Goal: Task Accomplishment & Management: Use online tool/utility

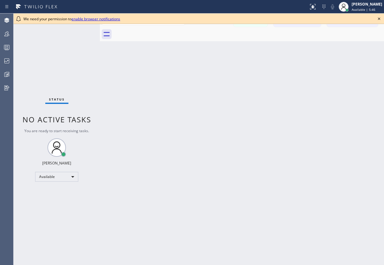
click at [378, 18] on icon at bounding box center [378, 18] width 7 height 7
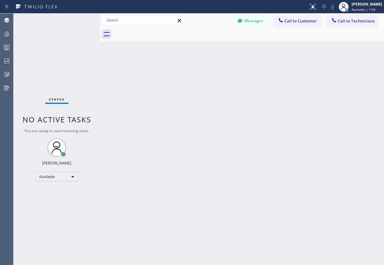
click at [289, 96] on div "Back to Dashboard Change Sender ID Customers Technicians Select a contact Outbo…" at bounding box center [242, 140] width 284 height 252
click at [351, 11] on span "Available | 7:13" at bounding box center [363, 9] width 24 height 4
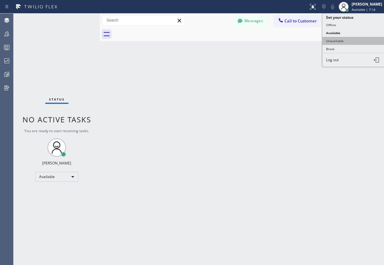
click at [340, 41] on button "Unavailable" at bounding box center [353, 41] width 62 height 8
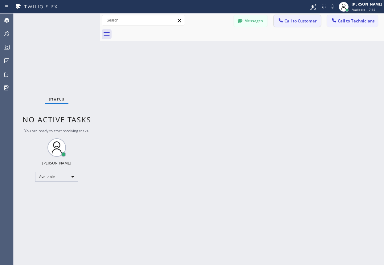
click at [295, 22] on span "Call to Customer" at bounding box center [300, 21] width 32 height 6
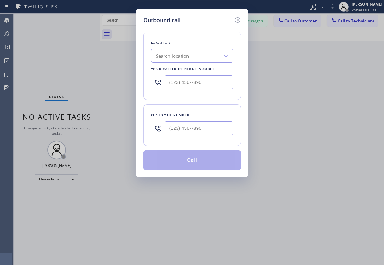
drag, startPoint x: 179, startPoint y: 129, endPoint x: 126, endPoint y: 125, distance: 53.1
click at [179, 129] on input "text" at bounding box center [198, 129] width 69 height 14
type input "(___) ___-____"
paste input "text"
type input "(___) ___-____"
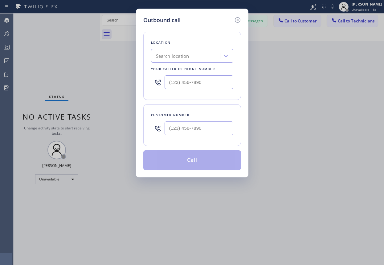
click at [206, 84] on input "text" at bounding box center [198, 82] width 69 height 14
type input "(___) ___-____"
paste input "805) 549-5707"
type input "[PHONE_NUMBER]"
click at [188, 133] on input "text" at bounding box center [198, 129] width 69 height 14
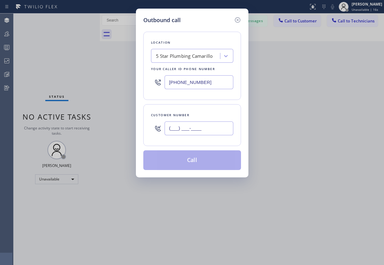
paste input "805) 200-5022"
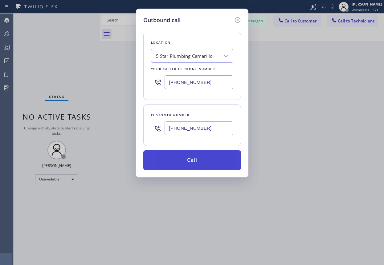
type input "[PHONE_NUMBER]"
click at [189, 159] on button "Call" at bounding box center [192, 161] width 98 height 20
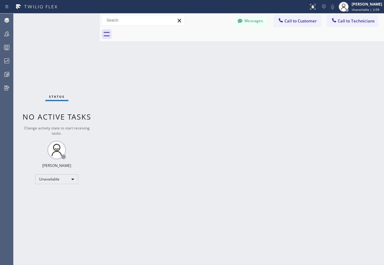
click at [323, 105] on div "Back to Dashboard Change Sender ID Customers Technicians Select a contact Outbo…" at bounding box center [242, 140] width 284 height 252
click at [8, 33] on icon at bounding box center [6, 33] width 5 height 5
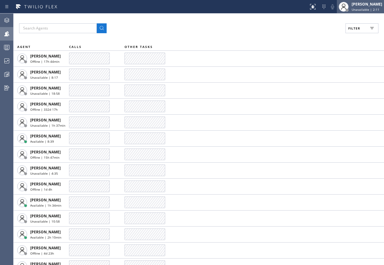
click at [359, 6] on div "[PERSON_NAME]" at bounding box center [366, 4] width 30 height 5
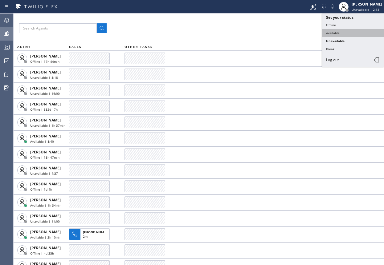
click at [330, 35] on button "Available" at bounding box center [353, 33] width 62 height 8
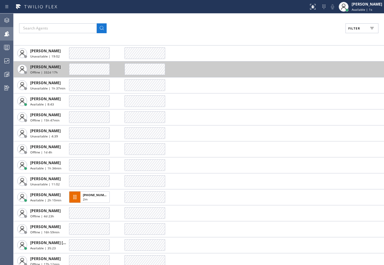
scroll to position [62, 0]
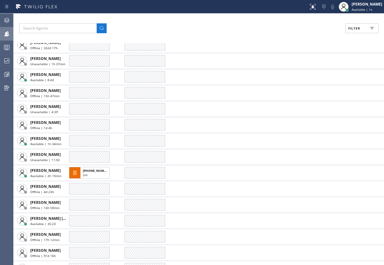
click at [375, 30] on icon at bounding box center [371, 28] width 7 height 7
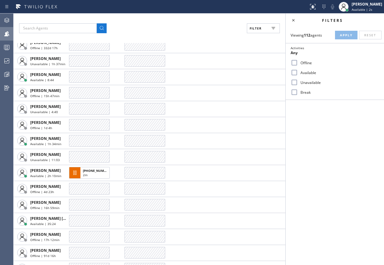
click at [303, 72] on label "Available" at bounding box center [338, 72] width 81 height 5
click at [298, 72] on input "Available" at bounding box center [293, 72] width 7 height 7
checkbox input "true"
click at [345, 35] on span "Apply" at bounding box center [346, 35] width 13 height 4
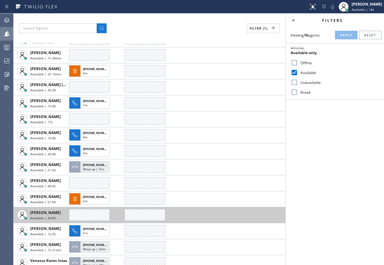
scroll to position [42, 0]
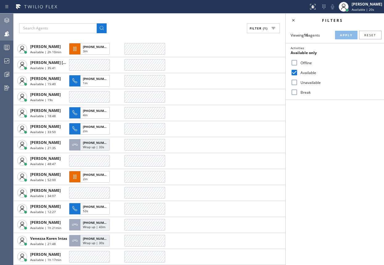
click at [6, 17] on icon at bounding box center [6, 20] width 7 height 7
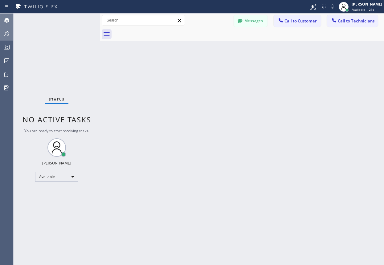
click at [6, 36] on icon at bounding box center [6, 33] width 7 height 7
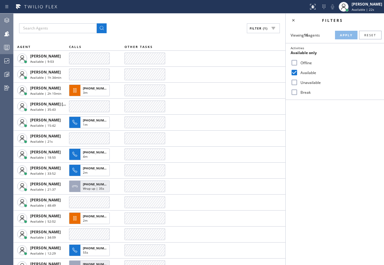
click at [5, 46] on circle at bounding box center [5, 46] width 1 height 1
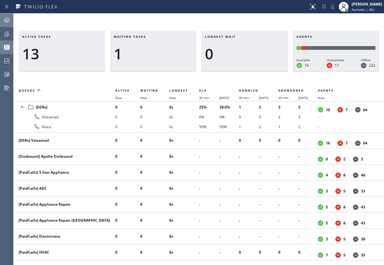
click at [313, 25] on div "Active tasks 13 Waiting tasks 1 Longest wait 0 Agents Available 16 Unavailable …" at bounding box center [199, 140] width 370 height 252
click at [8, 58] on icon at bounding box center [6, 60] width 7 height 7
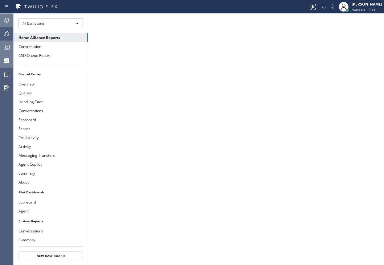
click at [8, 37] on icon at bounding box center [6, 33] width 7 height 7
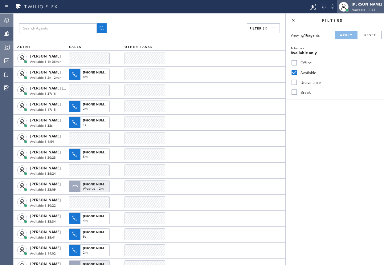
click at [362, 3] on div "[PERSON_NAME]" at bounding box center [366, 4] width 30 height 5
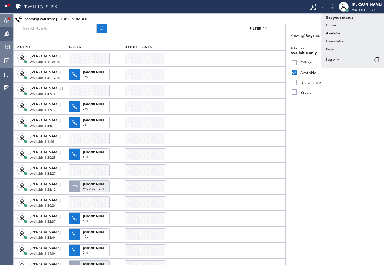
click at [8, 22] on icon at bounding box center [6, 20] width 5 height 5
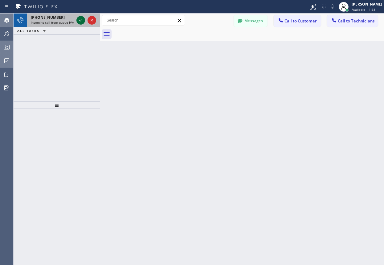
click at [78, 20] on icon at bounding box center [80, 20] width 7 height 7
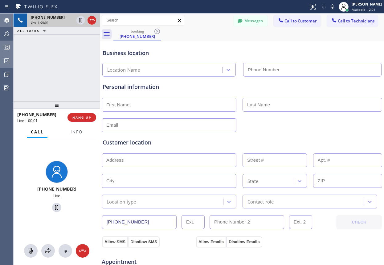
type input "[PHONE_NUMBER]"
click at [75, 135] on button "Info" at bounding box center [76, 132] width 19 height 12
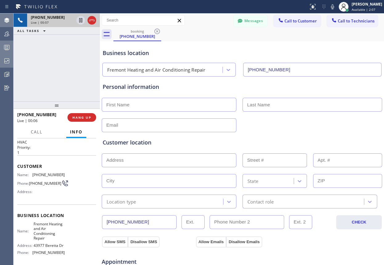
scroll to position [29, 0]
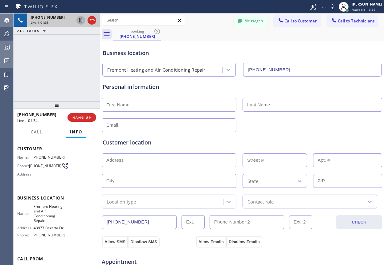
click at [80, 21] on icon at bounding box center [80, 20] width 3 height 4
click at [79, 21] on icon at bounding box center [80, 20] width 7 height 7
click at [258, 137] on div "Customer location >> ADD NEW ADDRESS << + NEW ADDRESS State Location type Conta…" at bounding box center [241, 170] width 281 height 76
click at [62, 71] on div "[PHONE_NUMBER] Live | 05:48 ALL TASKS ALL TASKS ACTIVE TASKS TASKS IN WRAP UP" at bounding box center [57, 58] width 86 height 88
click at [230, 50] on div "Business location" at bounding box center [242, 53] width 278 height 8
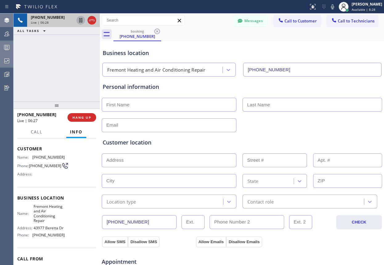
click at [139, 105] on input "text" at bounding box center [169, 105] width 135 height 14
click at [52, 63] on div "[PHONE_NUMBER] Live | 06:29 ALL TASKS ALL TASKS ACTIVE TASKS TASKS IN WRAP UP" at bounding box center [57, 58] width 86 height 88
drag, startPoint x: 93, startPoint y: 22, endPoint x: 96, endPoint y: 29, distance: 7.7
click at [93, 22] on icon at bounding box center [91, 20] width 7 height 7
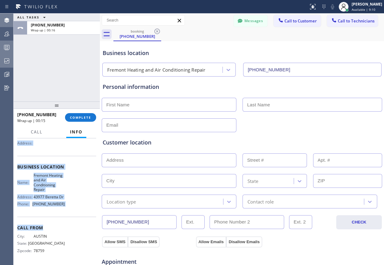
scroll to position [67, 0]
drag, startPoint x: 17, startPoint y: 148, endPoint x: 60, endPoint y: 204, distance: 70.2
click at [60, 204] on div "Context Queue: HVAC Priority: 1 Customer Name: [PHONE_NUMBER] Phone: [PHONE_NUM…" at bounding box center [57, 202] width 86 height 127
copy div "Customer Name: [PHONE_NUMBER] Phone: [PHONE_NUMBER] Address: Business location …"
click at [283, 45] on div "Business location Fremont Heating and Air Conditioning Repair [PHONE_NUMBER]" at bounding box center [241, 60] width 281 height 34
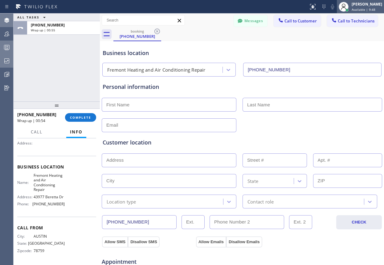
click at [345, 8] on div at bounding box center [347, 10] width 4 height 4
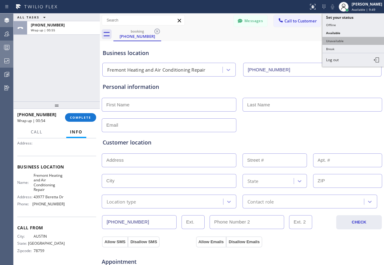
click at [330, 39] on button "Unavailable" at bounding box center [353, 41] width 62 height 8
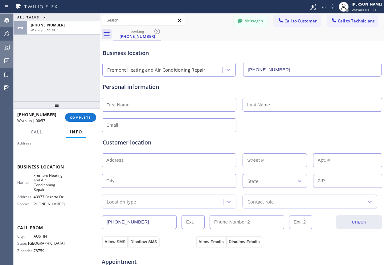
click at [145, 105] on input "text" at bounding box center [169, 105] width 135 height 14
type input "Maheen"
click at [255, 107] on input "text" at bounding box center [312, 105] width 140 height 14
click at [174, 124] on input "text" at bounding box center [169, 126] width 135 height 14
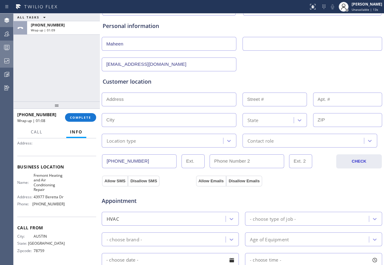
scroll to position [62, 0]
type input "[EMAIL_ADDRESS][DOMAIN_NAME]"
click at [80, 117] on span "COMPLETE" at bounding box center [80, 117] width 21 height 4
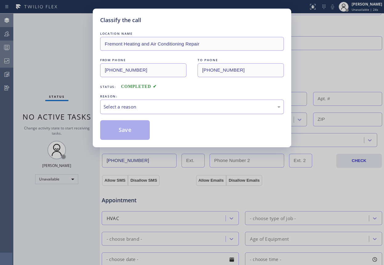
click at [160, 110] on div "Select a reason" at bounding box center [191, 106] width 177 height 7
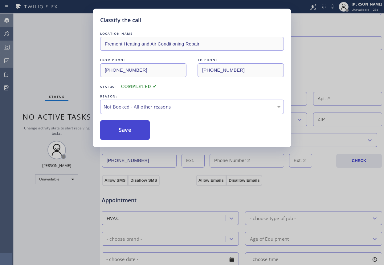
click at [128, 130] on button "Save" at bounding box center [125, 130] width 50 height 20
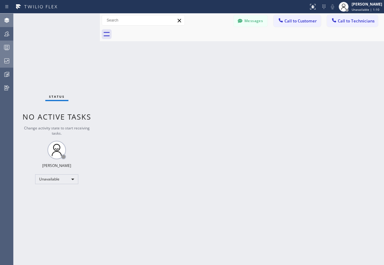
click at [305, 77] on div "Back to Dashboard Change Sender ID Customers Technicians Select a contact Outbo…" at bounding box center [242, 140] width 284 height 252
drag, startPoint x: 352, startPoint y: 113, endPoint x: 321, endPoint y: 106, distance: 31.8
click at [352, 113] on div "Back to Dashboard Change Sender ID Customers Technicians Select a contact Outbo…" at bounding box center [242, 140] width 284 height 252
click at [9, 52] on div at bounding box center [7, 47] width 14 height 12
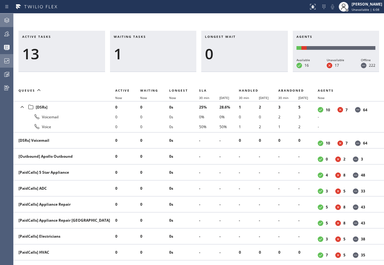
click at [296, 16] on div "Active tasks 13 Waiting tasks 1 Longest wait 0 Agents Available 16 Unavailable …" at bounding box center [199, 140] width 370 height 252
click at [0, 32] on div at bounding box center [7, 33] width 14 height 7
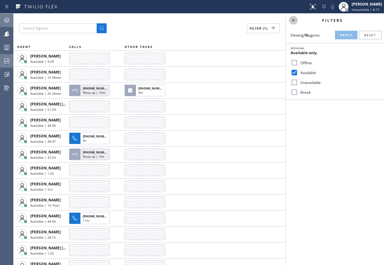
click at [295, 20] on icon at bounding box center [292, 20] width 7 height 7
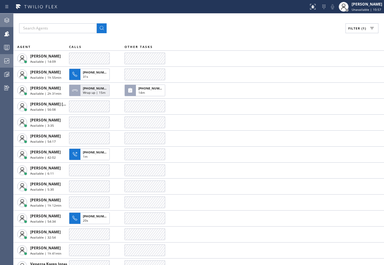
click at [289, 26] on div "Filter (1)" at bounding box center [198, 28] width 359 height 10
click at [8, 46] on icon at bounding box center [6, 47] width 7 height 7
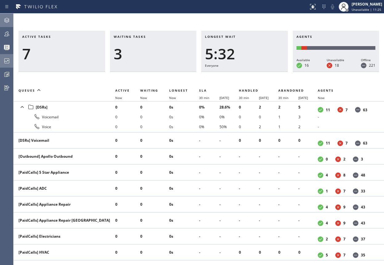
click at [291, 24] on div "Active tasks 7 Waiting tasks 3 Longest wait 5:32 Everyone Agents Available 16 U…" at bounding box center [199, 140] width 370 height 252
click at [273, 19] on div "Active tasks 7 Waiting tasks 3 Longest wait 5:46 Everyone Agents Available 16 U…" at bounding box center [199, 140] width 370 height 252
click at [308, 18] on div "Active tasks 7 Waiting tasks 3 Longest wait 6:05 Everyone Agents Available 15 U…" at bounding box center [199, 140] width 370 height 252
click at [5, 63] on icon at bounding box center [6, 60] width 7 height 7
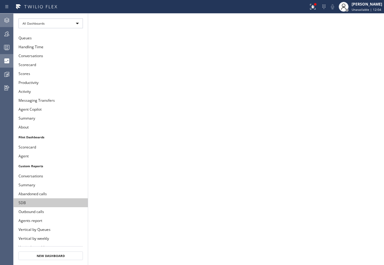
scroll to position [62, 0]
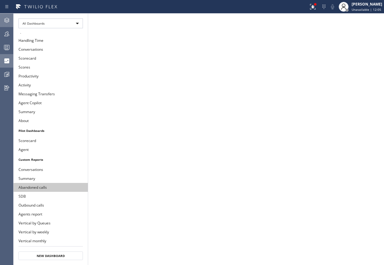
click at [36, 189] on button "Abandoned calls" at bounding box center [51, 187] width 74 height 9
click at [10, 48] on div at bounding box center [7, 47] width 14 height 7
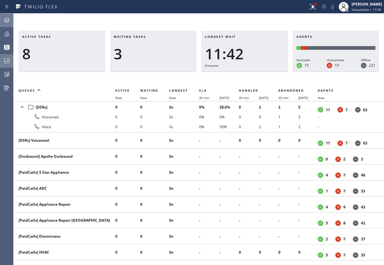
click at [6, 20] on icon at bounding box center [6, 20] width 7 height 7
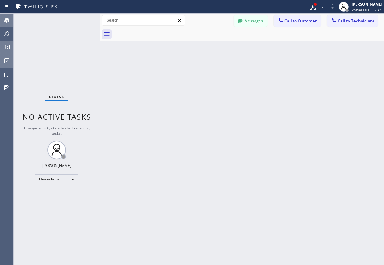
click at [6, 44] on icon at bounding box center [6, 47] width 7 height 7
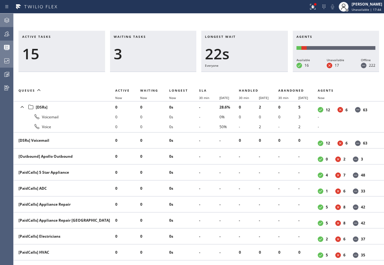
click at [289, 20] on div "Active tasks 15 Waiting tasks 3 Longest wait 22s Everyone Agents Available 16 U…" at bounding box center [199, 140] width 370 height 252
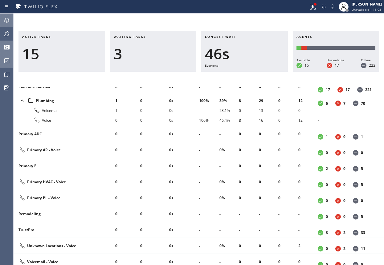
scroll to position [628, 0]
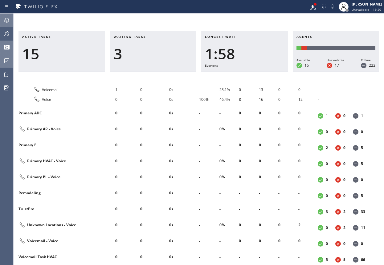
click at [281, 78] on div "Active tasks 15 Waiting tasks 3 Longest wait 1:58 Everyone Agents Available 16 …" at bounding box center [199, 148] width 370 height 235
click at [6, 31] on icon at bounding box center [6, 33] width 7 height 7
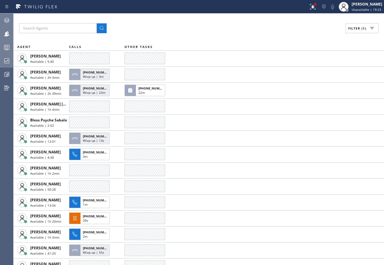
click at [372, 25] on icon at bounding box center [371, 28] width 7 height 7
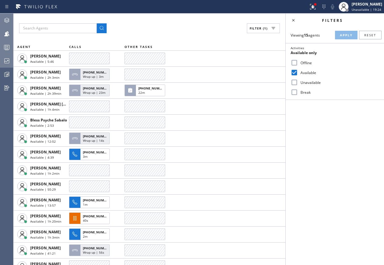
click at [293, 71] on input "Available" at bounding box center [293, 72] width 7 height 7
checkbox input "false"
click at [293, 80] on input "Unavailable" at bounding box center [293, 82] width 7 height 7
checkbox input "true"
click at [294, 73] on input "Available" at bounding box center [293, 72] width 7 height 7
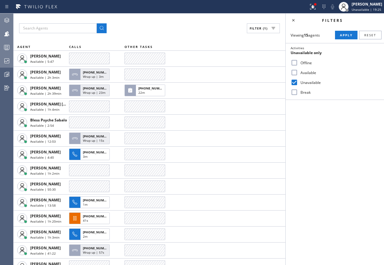
checkbox input "true"
click at [293, 91] on input "Break" at bounding box center [293, 92] width 7 height 7
checkbox input "true"
click at [341, 35] on span "Apply" at bounding box center [346, 35] width 13 height 4
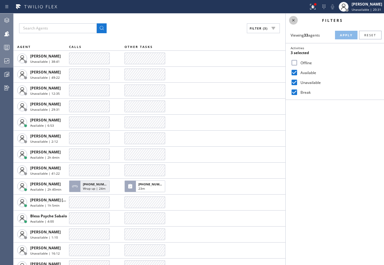
click at [296, 21] on icon at bounding box center [292, 20] width 7 height 7
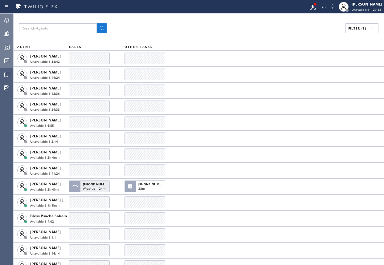
click at [6, 20] on icon at bounding box center [6, 20] width 7 height 7
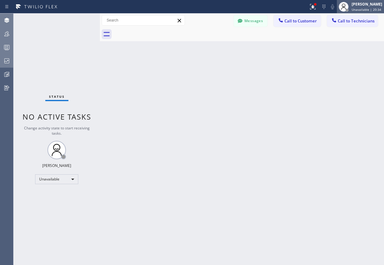
click at [351, 3] on div "[PERSON_NAME]" at bounding box center [366, 4] width 30 height 5
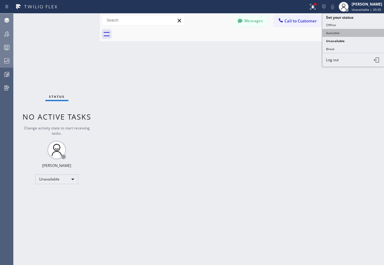
click at [336, 33] on button "Available" at bounding box center [353, 33] width 62 height 8
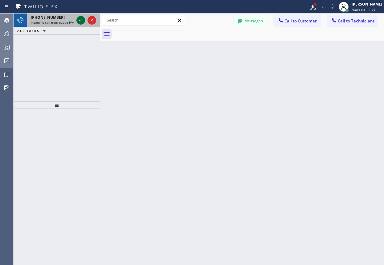
click at [79, 20] on icon at bounding box center [80, 20] width 7 height 7
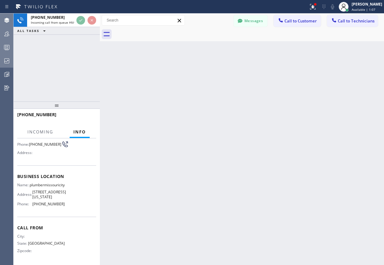
scroll to position [62, 0]
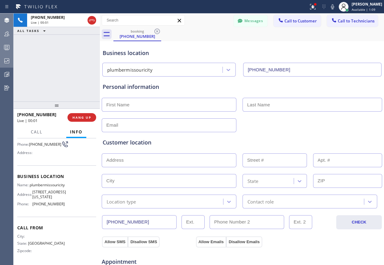
type input "[PHONE_NUMBER]"
drag, startPoint x: 86, startPoint y: 118, endPoint x: 78, endPoint y: 119, distance: 7.4
click at [85, 118] on span "HANG UP" at bounding box center [81, 117] width 19 height 4
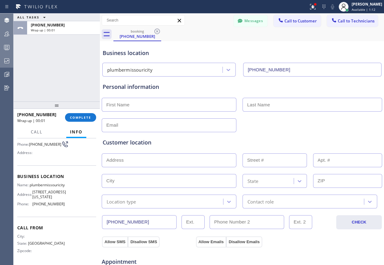
click at [73, 117] on span "COMPLETE" at bounding box center [80, 117] width 21 height 4
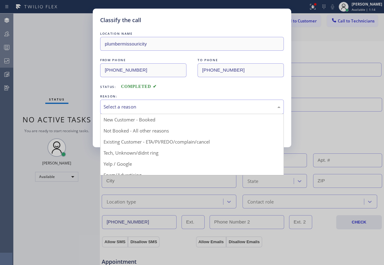
click at [211, 103] on div "Select a reason" at bounding box center [191, 106] width 177 height 7
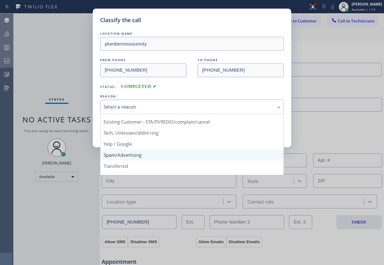
scroll to position [31, 0]
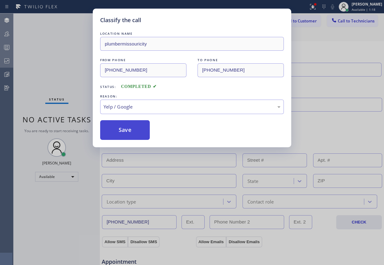
click at [124, 132] on button "Save" at bounding box center [125, 130] width 50 height 20
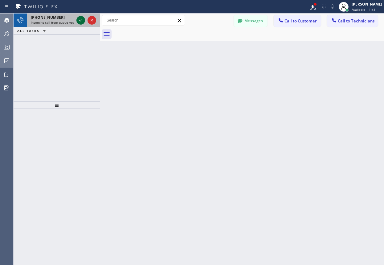
click at [78, 20] on icon at bounding box center [80, 20] width 7 height 7
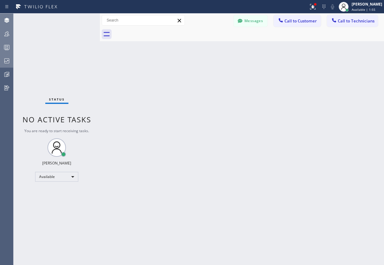
click at [345, 121] on div "Back to Dashboard Change Sender ID Customers Technicians Select a contact Outbo…" at bounding box center [242, 140] width 284 height 252
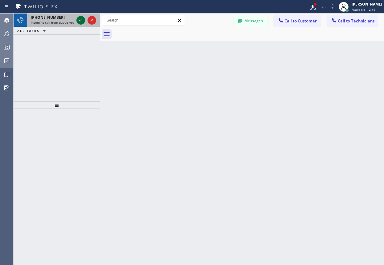
click at [81, 19] on icon at bounding box center [80, 20] width 7 height 7
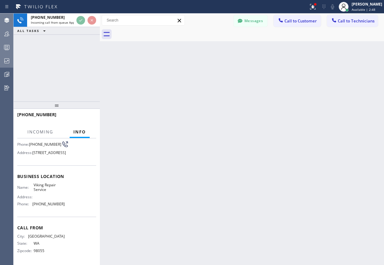
scroll to position [62, 0]
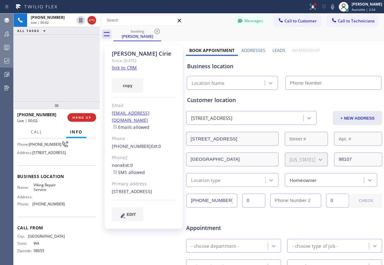
type input "[PHONE_NUMBER]"
click at [129, 65] on link "link to CRM" at bounding box center [124, 68] width 25 height 6
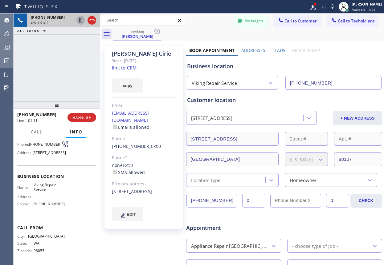
click at [81, 18] on icon at bounding box center [80, 20] width 7 height 7
click at [328, 56] on div "Business location Viking Repair Service [PHONE_NUMBER]" at bounding box center [284, 73] width 196 height 34
click at [81, 22] on icon at bounding box center [81, 20] width 4 height 4
click at [161, 79] on div "copy" at bounding box center [144, 81] width 64 height 21
click at [194, 34] on div "booking [PERSON_NAME]" at bounding box center [248, 34] width 270 height 14
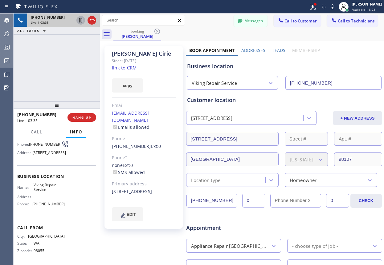
click at [93, 20] on icon at bounding box center [91, 20] width 7 height 7
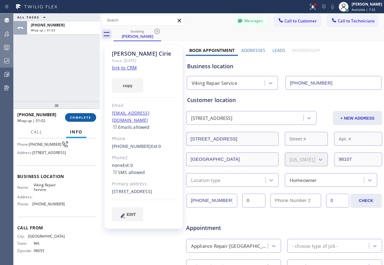
click at [82, 118] on span "COMPLETE" at bounding box center [80, 117] width 21 height 4
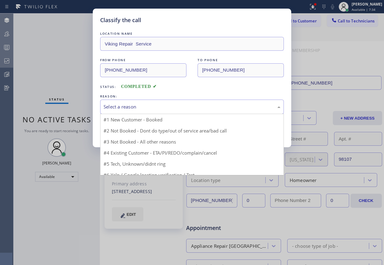
click at [155, 104] on div "Select a reason" at bounding box center [191, 106] width 177 height 7
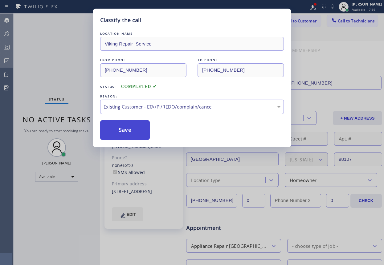
click at [129, 128] on button "Save" at bounding box center [125, 130] width 50 height 20
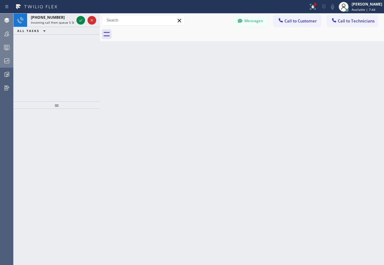
click at [331, 109] on div "Back to Dashboard Change Sender ID Customers Technicians Select a contact Outbo…" at bounding box center [242, 140] width 284 height 252
click at [80, 20] on icon at bounding box center [80, 20] width 7 height 7
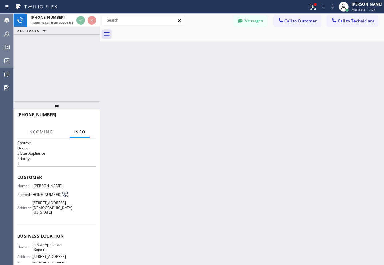
scroll to position [12, 0]
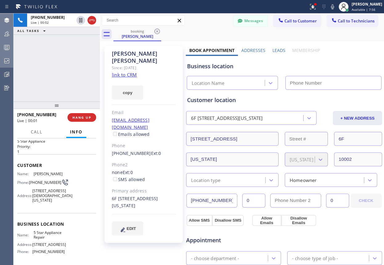
type input "[PHONE_NUMBER]"
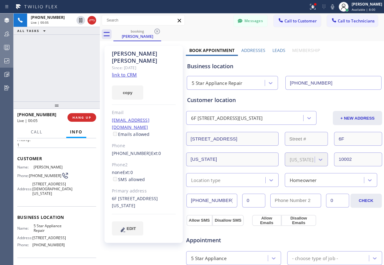
scroll to position [18, 0]
click at [131, 72] on link "link to CRM" at bounding box center [124, 75] width 25 height 6
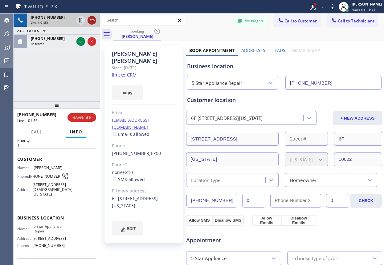
drag, startPoint x: 92, startPoint y: 20, endPoint x: 9, endPoint y: 39, distance: 85.2
click at [92, 20] on icon at bounding box center [91, 20] width 7 height 7
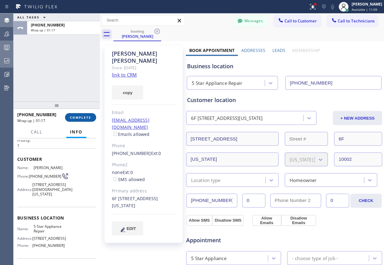
click at [80, 119] on span "COMPLETE" at bounding box center [80, 117] width 21 height 4
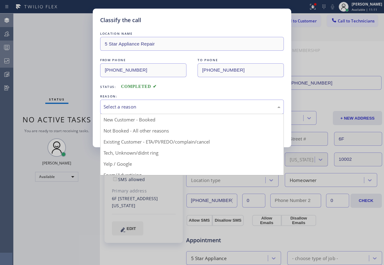
click at [149, 105] on div "Select a reason" at bounding box center [191, 106] width 177 height 7
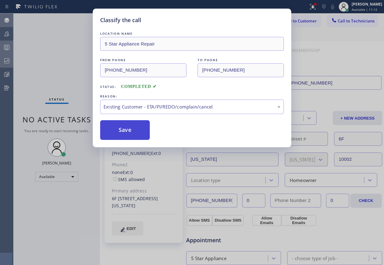
click at [142, 133] on button "Save" at bounding box center [125, 130] width 50 height 20
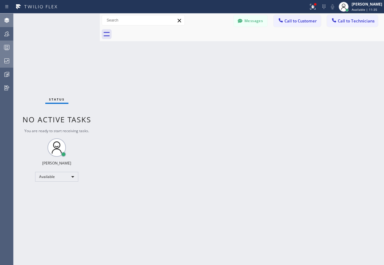
click at [345, 66] on div "Back to Dashboard Change Sender ID Customers Technicians Select a contact Outbo…" at bounding box center [242, 140] width 284 height 252
click at [313, 99] on div "Back to Dashboard Change Sender ID Customers Technicians Select a contact Outbo…" at bounding box center [242, 140] width 284 height 252
click at [351, 5] on div "[PERSON_NAME]" at bounding box center [366, 4] width 30 height 5
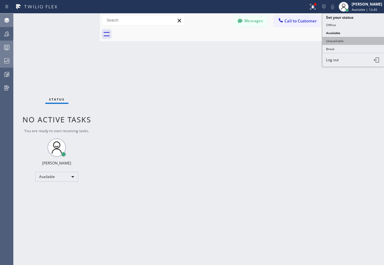
click at [338, 40] on button "Unavailable" at bounding box center [353, 41] width 62 height 8
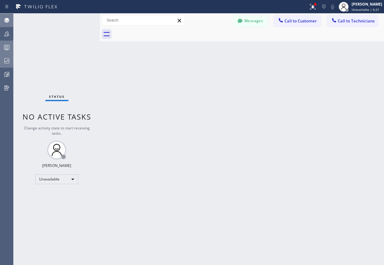
drag, startPoint x: 347, startPoint y: 99, endPoint x: 338, endPoint y: 96, distance: 8.9
click at [347, 99] on div "Back to Dashboard Change Sender ID Customers Technicians Select a contact Outbo…" at bounding box center [242, 140] width 284 height 252
click at [6, 38] on div at bounding box center [7, 34] width 14 height 12
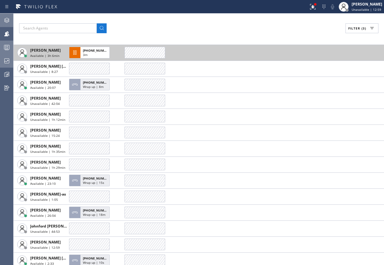
scroll to position [123, 0]
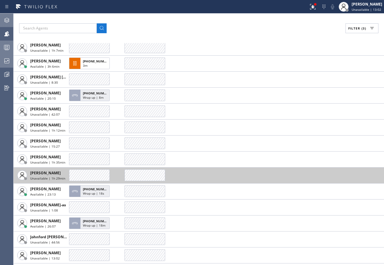
click at [52, 173] on span "[PERSON_NAME]" at bounding box center [45, 173] width 30 height 5
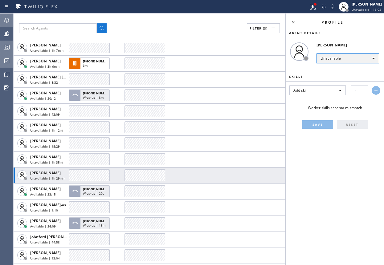
click at [350, 57] on div "Unavailable" at bounding box center [347, 59] width 63 height 10
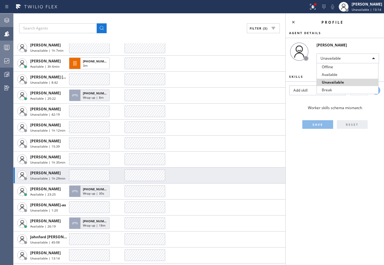
drag, startPoint x: 329, startPoint y: 67, endPoint x: 303, endPoint y: 77, distance: 27.7
click at [329, 67] on li "Offline" at bounding box center [347, 66] width 61 height 7
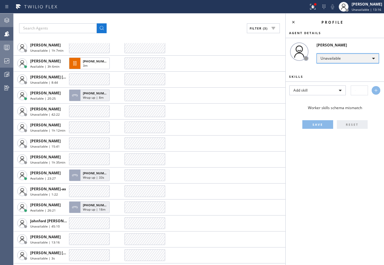
click at [350, 58] on div "Unavailable" at bounding box center [347, 59] width 63 height 10
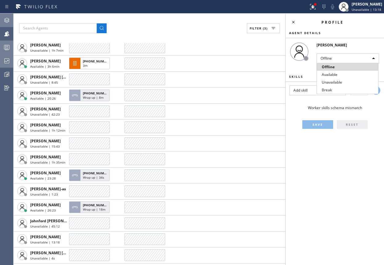
click at [291, 22] on div at bounding box center [192, 132] width 384 height 265
click at [293, 22] on icon at bounding box center [292, 21] width 7 height 7
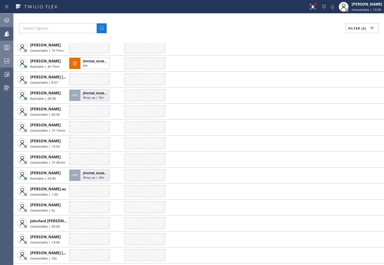
click at [312, 36] on div "Filter (3) AGENT CALLS OTHER TASKS [PERSON_NAME] Unavailable | 1h 5min [PERSON_…" at bounding box center [199, 140] width 370 height 252
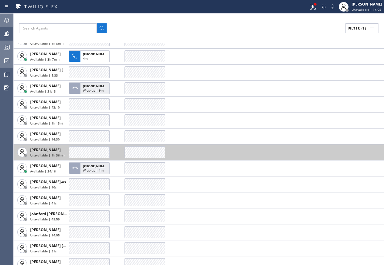
scroll to position [154, 0]
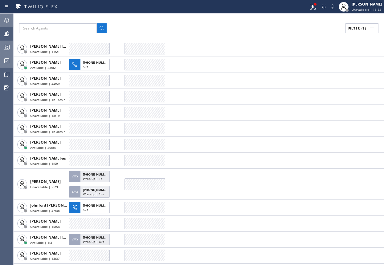
click at [290, 26] on div "Filter (3)" at bounding box center [198, 28] width 359 height 10
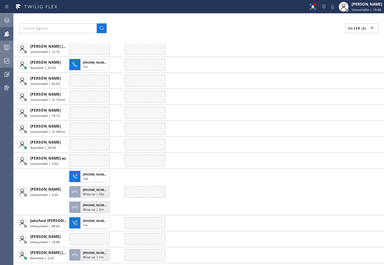
click at [297, 23] on div "Filter (3)" at bounding box center [198, 28] width 359 height 10
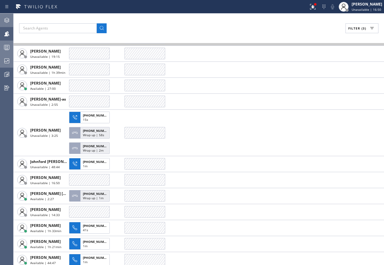
scroll to position [216, 0]
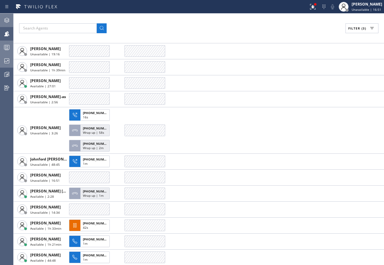
click at [368, 26] on icon at bounding box center [371, 28] width 7 height 7
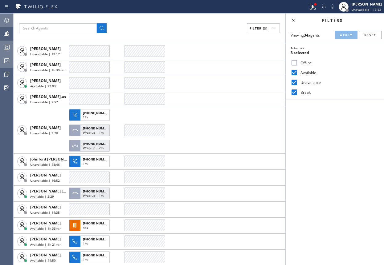
click at [302, 80] on label "Unavailable" at bounding box center [338, 82] width 81 height 5
click at [298, 80] on input "Unavailable" at bounding box center [293, 82] width 7 height 7
checkbox input "false"
click at [299, 93] on label "Break" at bounding box center [338, 92] width 81 height 5
click at [298, 93] on input "Break" at bounding box center [293, 92] width 7 height 7
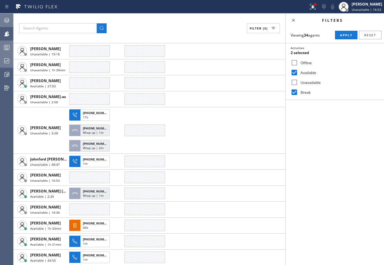
checkbox input "false"
click at [340, 36] on span "Apply" at bounding box center [346, 35] width 13 height 4
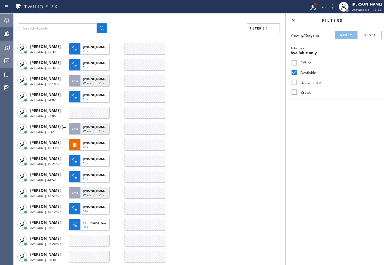
scroll to position [26, 0]
click at [6, 46] on icon at bounding box center [6, 47] width 7 height 7
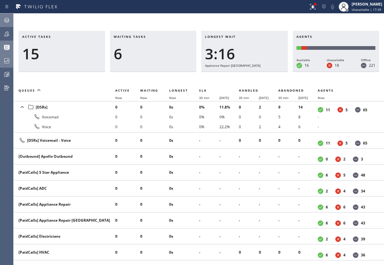
click at [6, 48] on icon at bounding box center [6, 47] width 7 height 7
click at [6, 23] on icon at bounding box center [6, 20] width 7 height 7
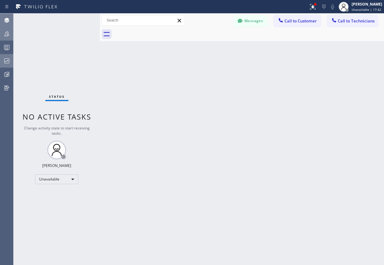
click at [7, 38] on div at bounding box center [7, 34] width 14 height 12
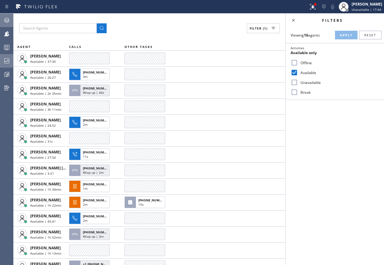
click at [298, 83] on label "Unavailable" at bounding box center [338, 82] width 81 height 5
click at [298, 83] on input "Unavailable" at bounding box center [293, 82] width 7 height 7
checkbox input "true"
click at [306, 73] on label "Available" at bounding box center [338, 72] width 81 height 5
click at [298, 73] on input "Available" at bounding box center [293, 72] width 7 height 7
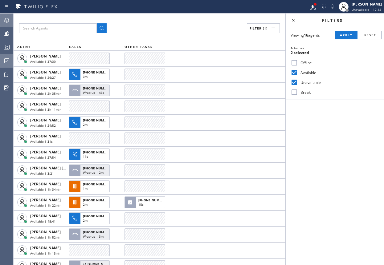
checkbox input "false"
click at [340, 36] on span "Apply" at bounding box center [346, 35] width 13 height 4
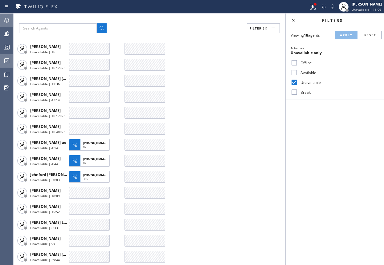
scroll to position [42, 0]
click at [5, 48] on circle at bounding box center [5, 48] width 1 height 1
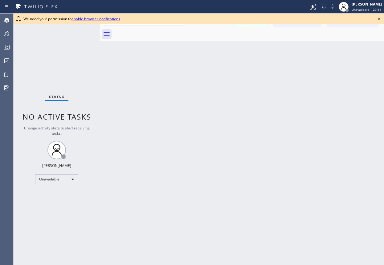
click at [380, 18] on icon at bounding box center [378, 18] width 7 height 7
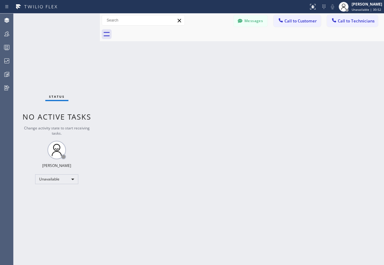
click at [349, 128] on div "Back to Dashboard Change Sender ID Customers Technicians Select a contact Outbo…" at bounding box center [242, 140] width 284 height 252
click at [365, 10] on span "Unavailable | 30:55" at bounding box center [366, 9] width 30 height 4
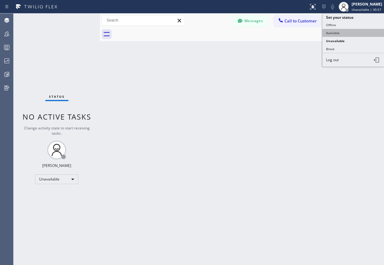
click at [340, 34] on button "Available" at bounding box center [353, 33] width 62 height 8
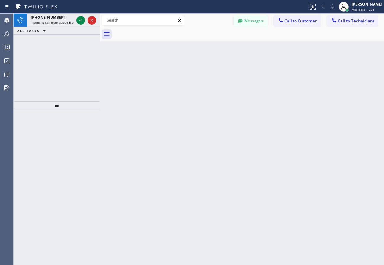
click at [328, 111] on div "Back to Dashboard Change Sender ID Customers Technicians Select a contact Outbo…" at bounding box center [242, 140] width 284 height 252
click at [80, 21] on icon at bounding box center [80, 20] width 3 height 2
click at [82, 23] on icon at bounding box center [80, 20] width 7 height 7
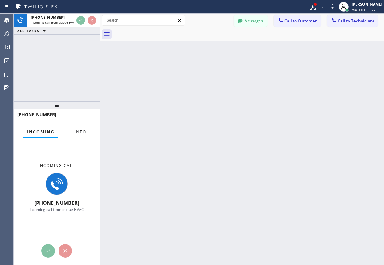
click at [79, 131] on span "Info" at bounding box center [80, 132] width 12 height 6
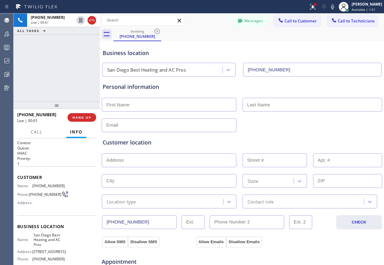
type input "(858) 943-4889"
click at [91, 22] on icon at bounding box center [91, 20] width 7 height 7
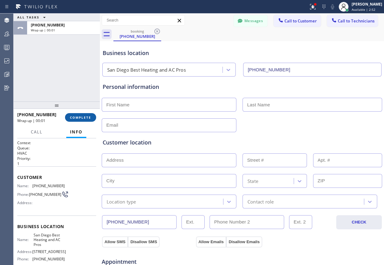
click at [85, 118] on span "COMPLETE" at bounding box center [80, 117] width 21 height 4
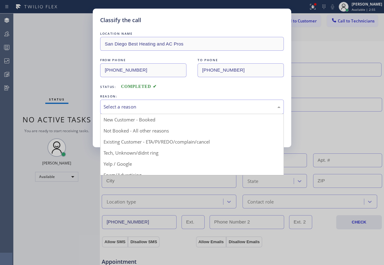
click at [194, 104] on div "Select a reason" at bounding box center [191, 106] width 177 height 7
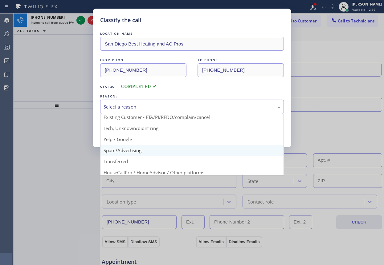
scroll to position [39, 0]
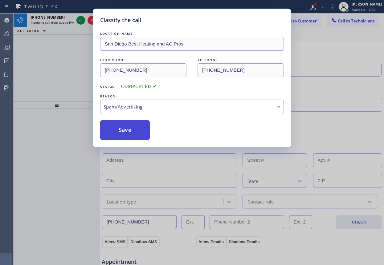
click at [124, 129] on button "Save" at bounding box center [125, 130] width 50 height 20
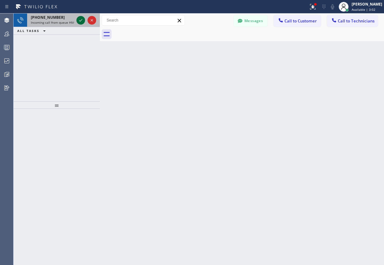
click at [80, 21] on icon at bounding box center [80, 20] width 7 height 7
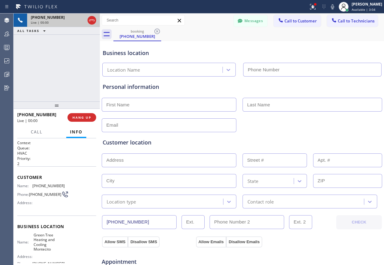
type input "(805) 659-8484"
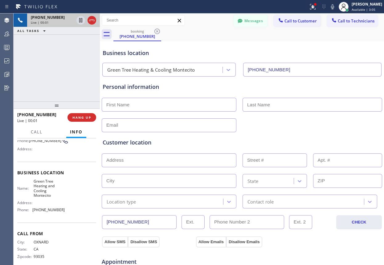
scroll to position [62, 0]
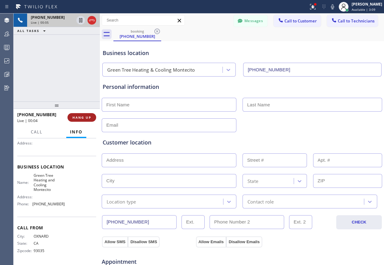
click at [79, 118] on span "HANG UP" at bounding box center [81, 117] width 19 height 4
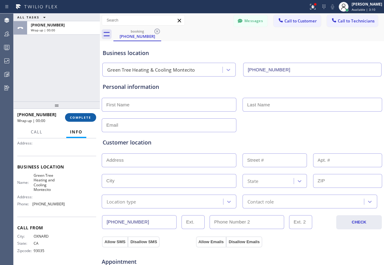
click at [85, 119] on span "COMPLETE" at bounding box center [80, 117] width 21 height 4
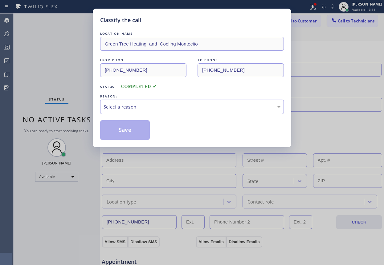
click at [175, 109] on div "Select a reason" at bounding box center [191, 106] width 177 height 7
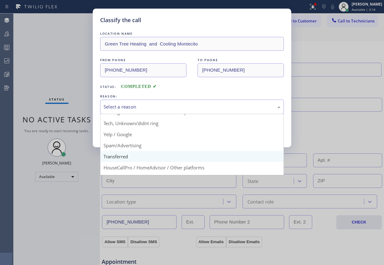
scroll to position [31, 0]
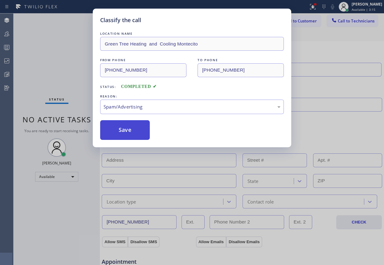
click at [127, 126] on button "Save" at bounding box center [125, 130] width 50 height 20
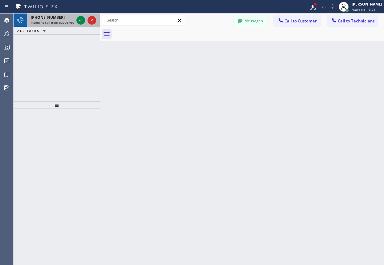
click at [76, 20] on div at bounding box center [86, 21] width 22 height 14
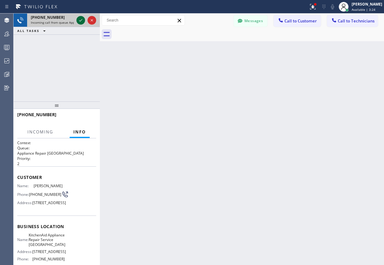
click at [80, 21] on icon at bounding box center [80, 20] width 7 height 7
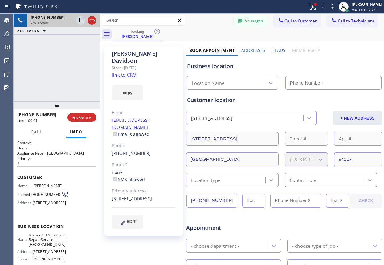
type input "(415) 908-1569"
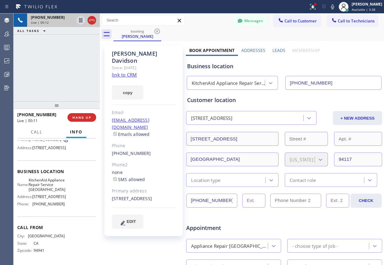
click at [120, 72] on link "link to CRM" at bounding box center [124, 75] width 25 height 6
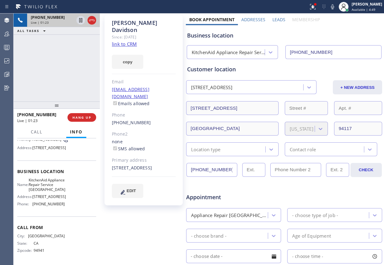
drag, startPoint x: 145, startPoint y: 161, endPoint x: 133, endPoint y: 159, distance: 12.3
click at [133, 165] on div "34 Ashbury Terrace San Francisco, 94117 CA" at bounding box center [144, 168] width 64 height 7
copy div "94117"
click at [80, 22] on icon at bounding box center [80, 20] width 3 height 4
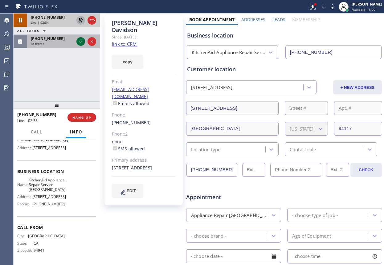
click at [82, 43] on icon at bounding box center [80, 41] width 7 height 7
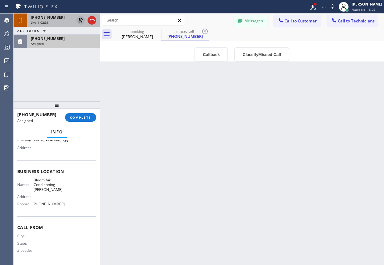
click at [57, 37] on div "(714) 208-6880" at bounding box center [63, 38] width 65 height 5
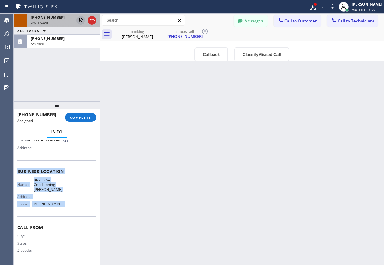
drag, startPoint x: 16, startPoint y: 171, endPoint x: 61, endPoint y: 207, distance: 58.0
click at [61, 207] on div "Context Queue: HVAC Priority: 0 Task Age: Customer Name: (714) 208-6880 Phone: …" at bounding box center [57, 202] width 86 height 127
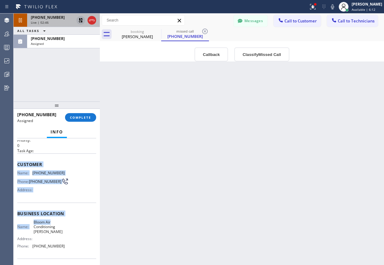
scroll to position [63, 0]
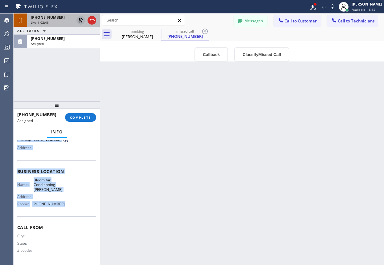
drag, startPoint x: 16, startPoint y: 183, endPoint x: 61, endPoint y: 206, distance: 50.8
click at [61, 206] on div "Context Queue: HVAC Priority: 0 Task Age: Customer Name: (714) 208-6880 Phone: …" at bounding box center [57, 202] width 86 height 127
copy div "Customer Name: (714) 208-6880 Phone: (714) 208-6880 Address: Business location …"
click at [334, 130] on div "Back to Dashboard Change Sender ID Customers Technicians Select a contact Outbo…" at bounding box center [242, 140] width 284 height 252
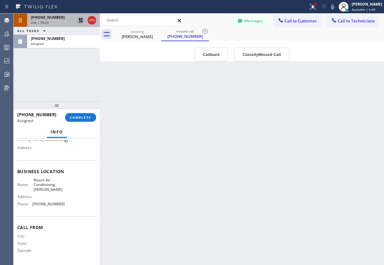
drag, startPoint x: 176, startPoint y: 117, endPoint x: 96, endPoint y: 56, distance: 100.8
click at [176, 117] on div "Back to Dashboard Change Sender ID Customers Technicians Select a contact Outbo…" at bounding box center [242, 140] width 284 height 252
click at [57, 18] on div "+14152382141" at bounding box center [52, 17] width 43 height 5
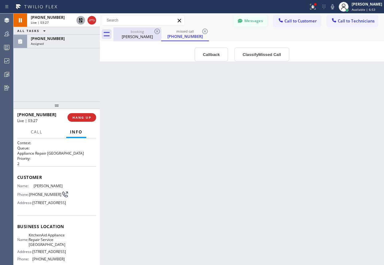
click at [131, 37] on div "Jeff Davidson" at bounding box center [137, 37] width 47 height 6
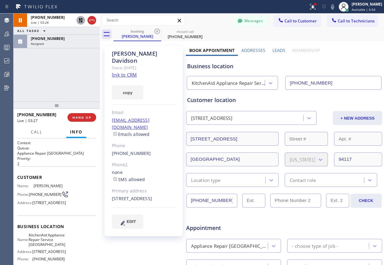
click at [126, 72] on link "link to CRM" at bounding box center [124, 75] width 25 height 6
click at [79, 20] on icon at bounding box center [81, 20] width 4 height 4
click at [51, 18] on span "+14152382141" at bounding box center [48, 17] width 34 height 5
click at [80, 21] on icon at bounding box center [80, 20] width 7 height 7
drag, startPoint x: 292, startPoint y: 65, endPoint x: 246, endPoint y: 65, distance: 46.2
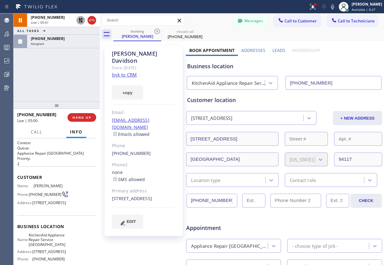
click at [292, 65] on div "Business location" at bounding box center [284, 66] width 194 height 8
click at [48, 19] on span "+14152382141" at bounding box center [48, 17] width 34 height 5
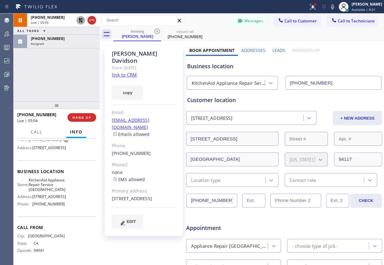
scroll to position [62, 0]
click at [38, 132] on span "Call" at bounding box center [37, 132] width 12 height 6
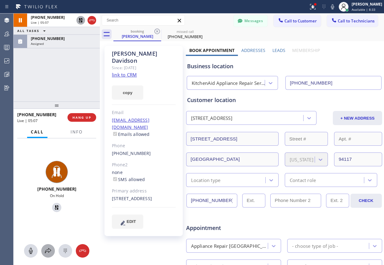
click at [47, 251] on icon at bounding box center [47, 251] width 7 height 7
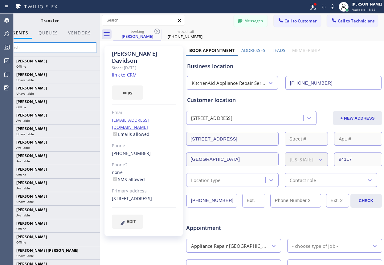
click at [41, 46] on input "text" at bounding box center [49, 47] width 93 height 10
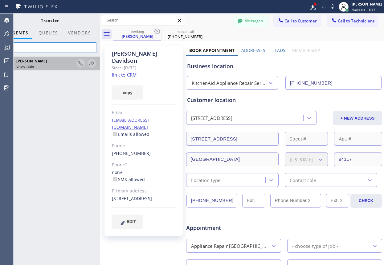
type input "ada"
click at [43, 65] on div "Unavailable" at bounding box center [45, 66] width 58 height 4
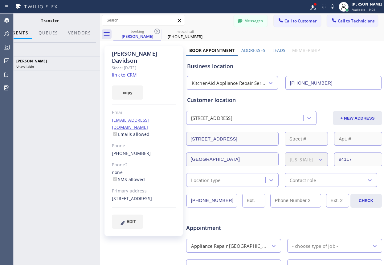
click at [340, 63] on div "Business location" at bounding box center [284, 66] width 194 height 8
click at [22, 33] on span "AGENTS" at bounding box center [19, 33] width 20 height 6
click at [44, 32] on span "QUEUES" at bounding box center [47, 33] width 19 height 6
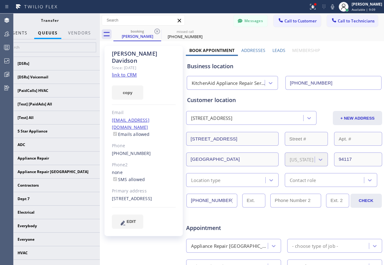
click at [19, 32] on span "AGENTS" at bounding box center [18, 33] width 19 height 6
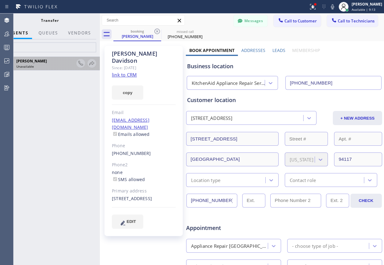
click at [37, 62] on span "[PERSON_NAME]" at bounding box center [31, 61] width 30 height 5
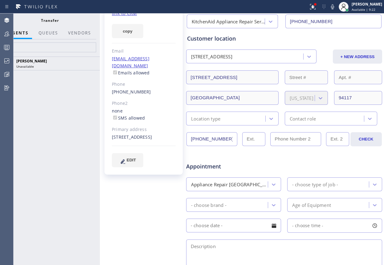
click at [44, 20] on span "Transfer" at bounding box center [50, 20] width 18 height 5
click at [46, 64] on div "Adam Alramadan Unavailable" at bounding box center [45, 63] width 61 height 11
click at [265, 38] on div "Customer location" at bounding box center [284, 38] width 194 height 8
click at [363, 7] on span "Available | 10:06" at bounding box center [364, 9] width 26 height 4
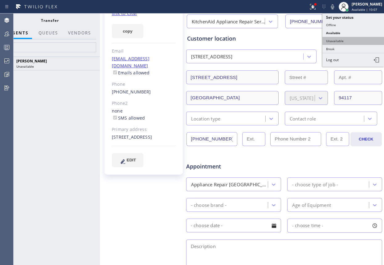
click at [341, 41] on button "Unavailable" at bounding box center [353, 41] width 62 height 8
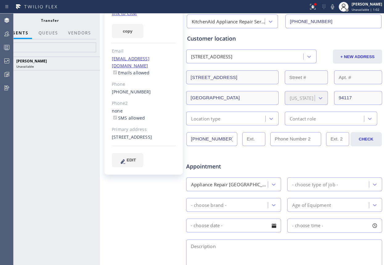
click at [24, 35] on span "AGENTS" at bounding box center [19, 33] width 20 height 6
click at [7, 22] on icon at bounding box center [6, 20] width 5 height 5
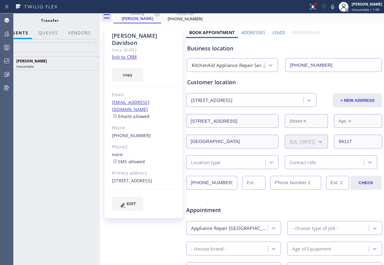
scroll to position [0, 0]
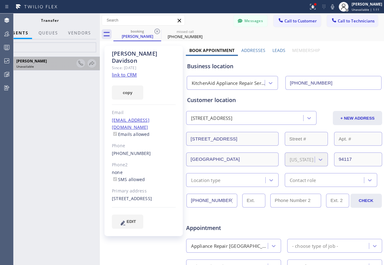
click at [53, 65] on div "Unavailable" at bounding box center [45, 66] width 58 height 4
click at [36, 64] on div "Unavailable" at bounding box center [45, 66] width 58 height 4
click at [48, 21] on span "Transfer" at bounding box center [50, 20] width 18 height 5
click at [38, 6] on icon at bounding box center [37, 7] width 46 height 10
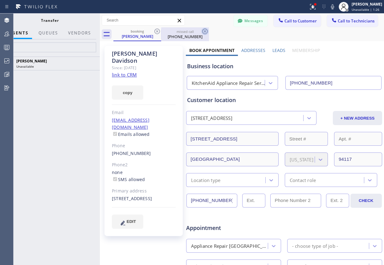
click at [204, 28] on icon at bounding box center [204, 31] width 7 height 7
click at [204, 32] on icon at bounding box center [205, 32] width 6 height 6
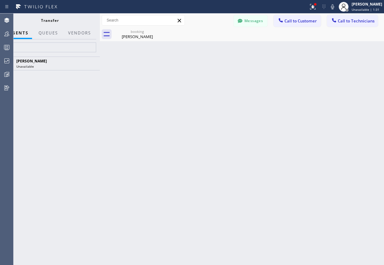
click at [334, 117] on div "Back to Dashboard Change Sender ID Customers Technicians Select a contact Outbo…" at bounding box center [242, 140] width 284 height 252
click at [330, 5] on icon at bounding box center [332, 6] width 7 height 7
click at [43, 65] on div "Unavailable" at bounding box center [45, 66] width 58 height 4
click at [24, 34] on span "AGENTS" at bounding box center [19, 33] width 20 height 6
click at [45, 33] on span "QUEUES" at bounding box center [47, 33] width 19 height 6
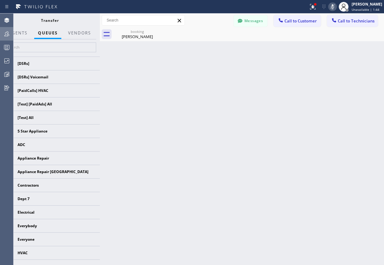
click at [7, 31] on icon at bounding box center [6, 33] width 7 height 7
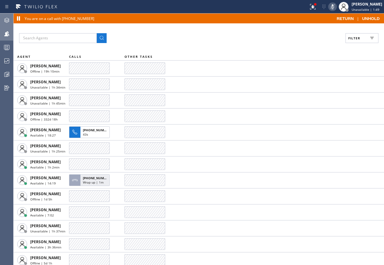
click at [5, 19] on icon at bounding box center [6, 20] width 7 height 7
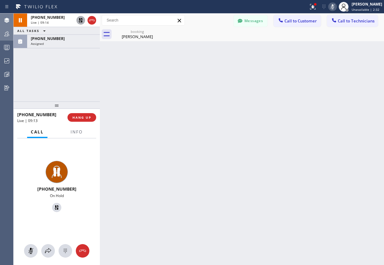
drag, startPoint x: 343, startPoint y: 122, endPoint x: 324, endPoint y: 117, distance: 19.9
click at [343, 122] on div "Back to Dashboard Change Sender ID Customers Technicians Select a contact Outbo…" at bounding box center [242, 140] width 284 height 252
click at [297, 86] on div "Back to Dashboard Change Sender ID Customers Technicians Select a contact Outbo…" at bounding box center [242, 140] width 284 height 252
click at [60, 20] on div "Live | 09:44" at bounding box center [52, 22] width 43 height 4
click at [49, 253] on icon at bounding box center [48, 251] width 6 height 5
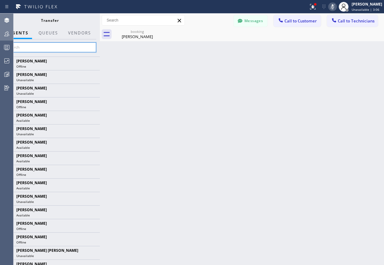
click at [42, 52] on input "text" at bounding box center [49, 47] width 93 height 10
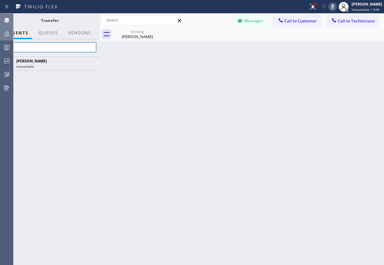
click at [43, 47] on input "ada" at bounding box center [49, 47] width 93 height 10
type input "ada"
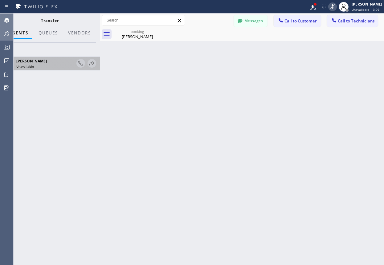
click at [41, 61] on span "[PERSON_NAME]" at bounding box center [31, 61] width 30 height 5
click at [287, 94] on div "Back to Dashboard Change Sender ID Customers Technicians Select a contact Outbo…" at bounding box center [242, 140] width 284 height 252
click at [39, 63] on span "[PERSON_NAME]" at bounding box center [31, 61] width 30 height 5
click at [59, 67] on div "Unavailable" at bounding box center [45, 66] width 58 height 4
click at [57, 64] on div "Unavailable" at bounding box center [45, 66] width 58 height 4
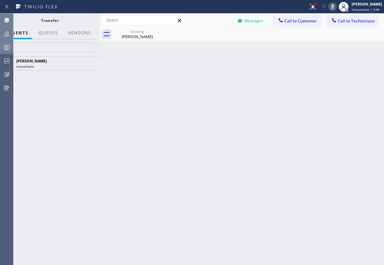
click at [5, 48] on icon at bounding box center [6, 47] width 7 height 7
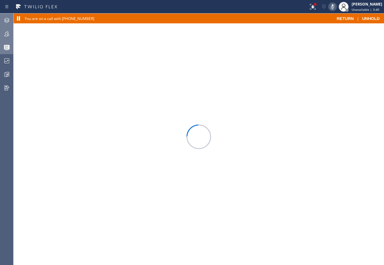
click at [347, 18] on span "RETURN" at bounding box center [344, 18] width 17 height 5
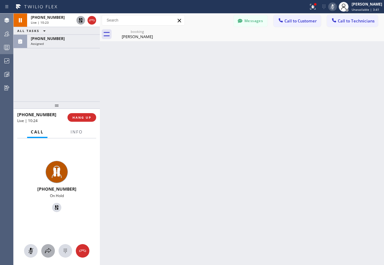
click at [46, 254] on icon at bounding box center [47, 251] width 7 height 7
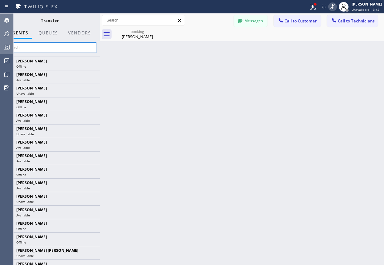
click at [49, 46] on input "text" at bounding box center [49, 47] width 93 height 10
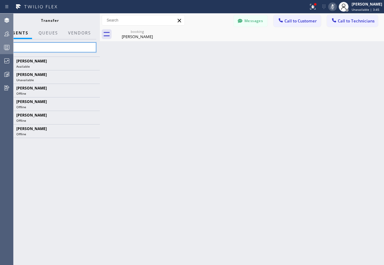
click at [45, 47] on input "ad" at bounding box center [49, 47] width 93 height 10
type input "ad"
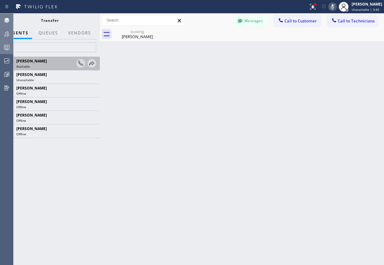
click at [42, 64] on div "Adam Alramadan Available" at bounding box center [45, 63] width 61 height 11
click at [94, 64] on icon at bounding box center [91, 63] width 7 height 7
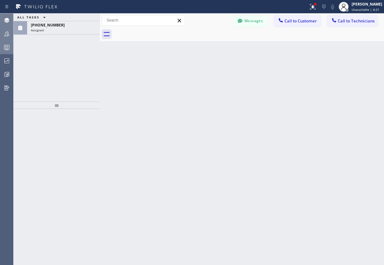
click at [297, 99] on div "Back to Dashboard Change Sender ID Customers Technicians Select a contact Outbo…" at bounding box center [242, 140] width 284 height 252
click at [68, 28] on div "Assigned" at bounding box center [63, 30] width 65 height 4
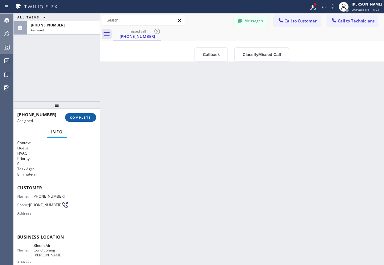
click at [86, 117] on span "COMPLETE" at bounding box center [80, 117] width 21 height 4
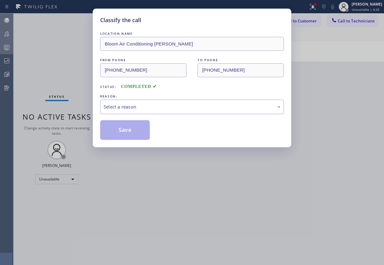
click at [183, 113] on div "Select a reason" at bounding box center [192, 107] width 184 height 14
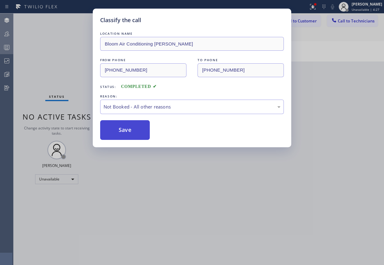
click at [132, 131] on button "Save" at bounding box center [125, 130] width 50 height 20
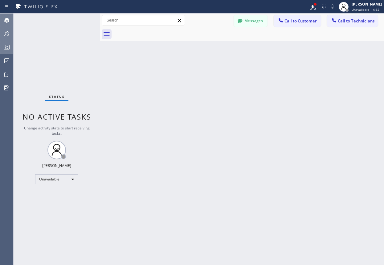
click at [139, 91] on div "Back to Dashboard Change Sender ID Customers Technicians Select a contact Outbo…" at bounding box center [242, 140] width 284 height 252
drag, startPoint x: 349, startPoint y: 67, endPoint x: 346, endPoint y: 71, distance: 5.1
click at [349, 67] on div "Back to Dashboard Change Sender ID Customers Technicians Select a contact Outbo…" at bounding box center [242, 140] width 284 height 252
click at [288, 141] on div "Back to Dashboard Change Sender ID Customers Technicians Select a contact Outbo…" at bounding box center [242, 140] width 284 height 252
click at [317, 88] on div "Back to Dashboard Change Sender ID Customers Technicians Select a contact Outbo…" at bounding box center [242, 140] width 284 height 252
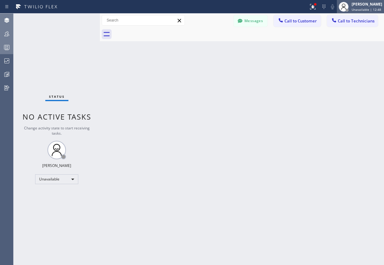
click at [365, 5] on div "[PERSON_NAME]" at bounding box center [366, 4] width 30 height 5
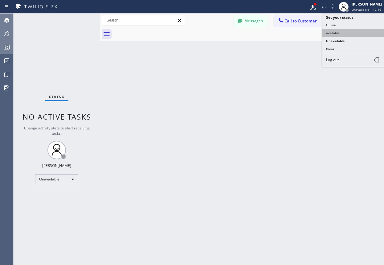
click at [337, 35] on button "Available" at bounding box center [353, 33] width 62 height 8
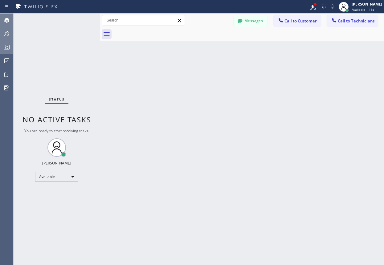
click at [330, 79] on div "Back to Dashboard Change Sender ID Customers Technicians Select a contact Outbo…" at bounding box center [242, 140] width 284 height 252
drag, startPoint x: 342, startPoint y: 112, endPoint x: 318, endPoint y: 101, distance: 26.0
click at [339, 111] on div "Back to Dashboard Change Sender ID Customers Technicians Select a contact Outbo…" at bounding box center [242, 140] width 284 height 252
click at [360, 10] on span "Available | 2:44" at bounding box center [363, 9] width 24 height 4
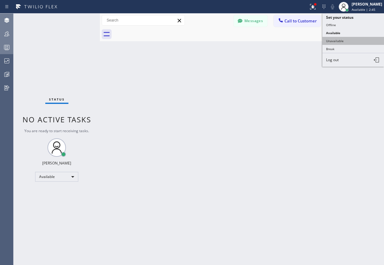
click at [347, 40] on button "Unavailable" at bounding box center [353, 41] width 62 height 8
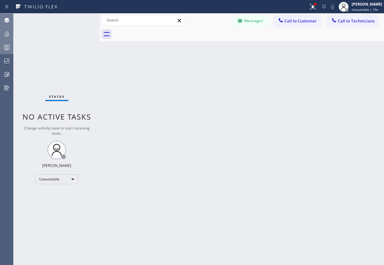
click at [196, 126] on div "Back to Dashboard Change Sender ID Customers Technicians Select a contact Outbo…" at bounding box center [242, 140] width 284 height 252
click at [284, 58] on div "Back to Dashboard Change Sender ID Customers Technicians Select a contact Outbo…" at bounding box center [242, 140] width 284 height 252
click at [8, 63] on icon at bounding box center [6, 60] width 7 height 7
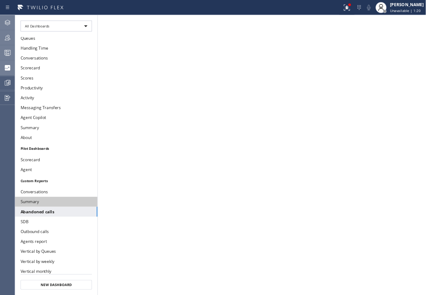
scroll to position [62, 0]
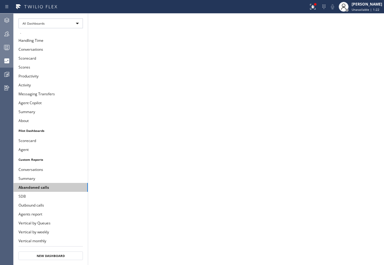
click at [35, 186] on button "Abandoned calls" at bounding box center [51, 187] width 74 height 9
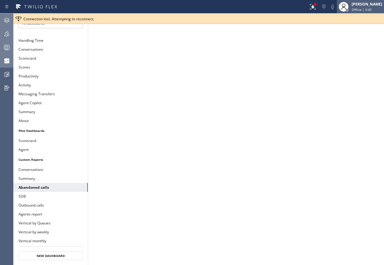
click at [364, 10] on span "Offline | 3:45" at bounding box center [361, 9] width 20 height 4
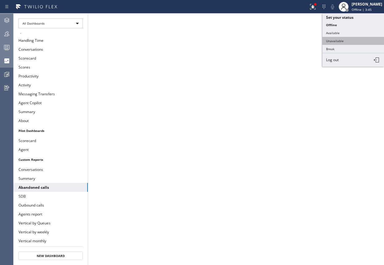
click at [343, 38] on button "Unavailable" at bounding box center [353, 41] width 62 height 8
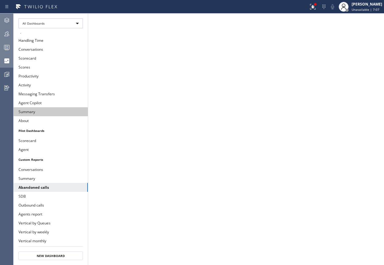
click at [30, 112] on button "Summary" at bounding box center [51, 111] width 74 height 9
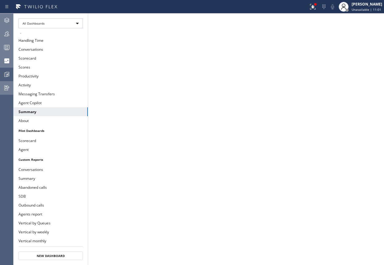
click at [8, 87] on icon at bounding box center [6, 88] width 5 height 5
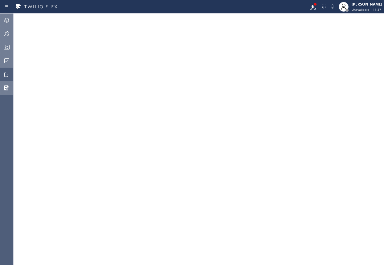
click at [9, 87] on icon at bounding box center [6, 87] width 7 height 7
click at [8, 76] on icon at bounding box center [7, 74] width 3 height 4
